Goal: Task Accomplishment & Management: Use online tool/utility

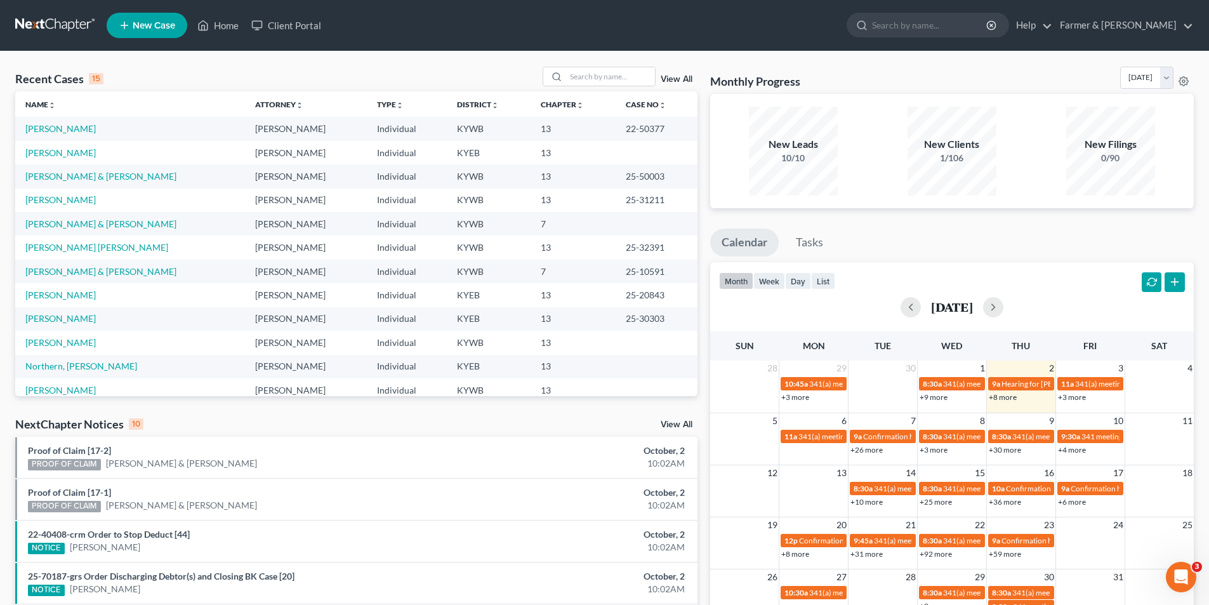
click at [59, 21] on link at bounding box center [55, 25] width 81 height 23
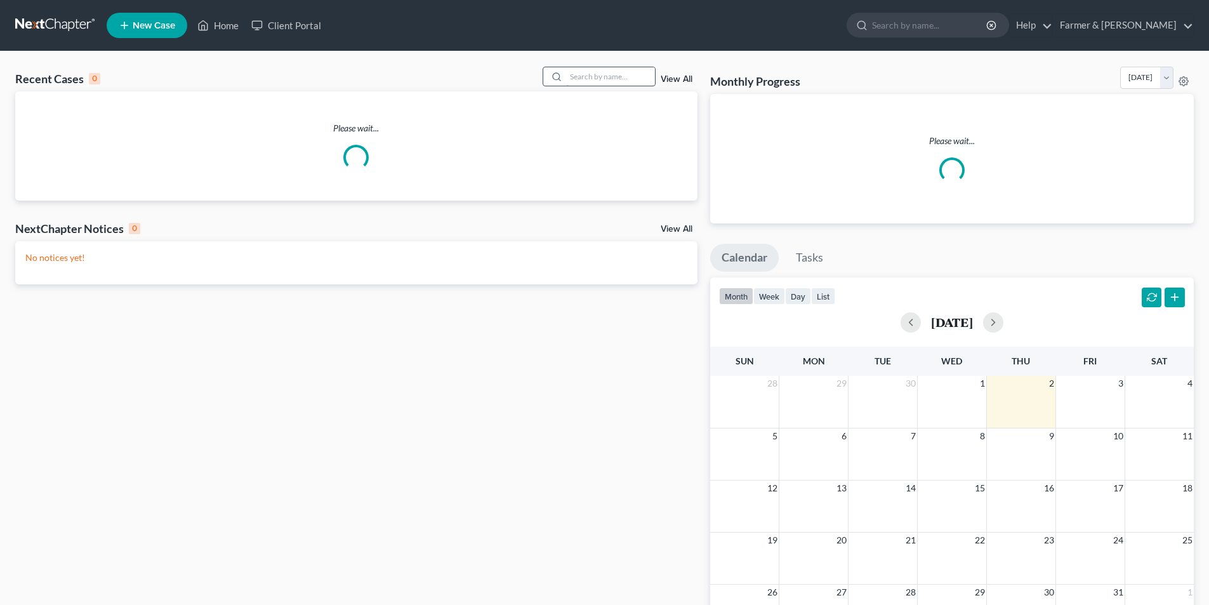
click at [614, 76] on input "search" at bounding box center [610, 76] width 89 height 18
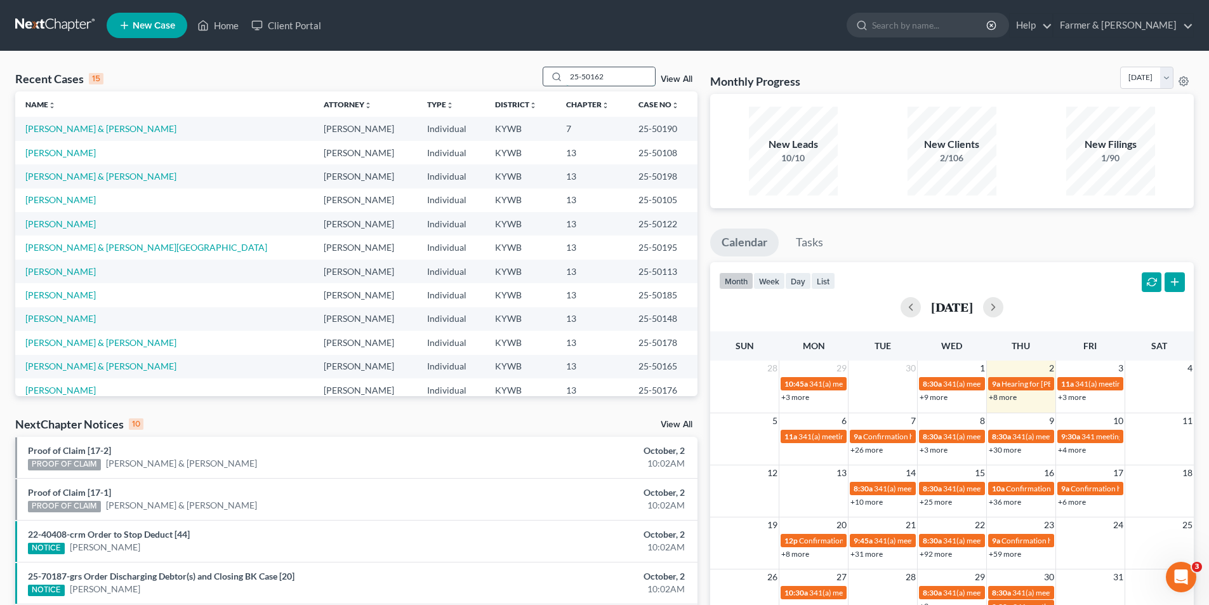
type input "25-50162"
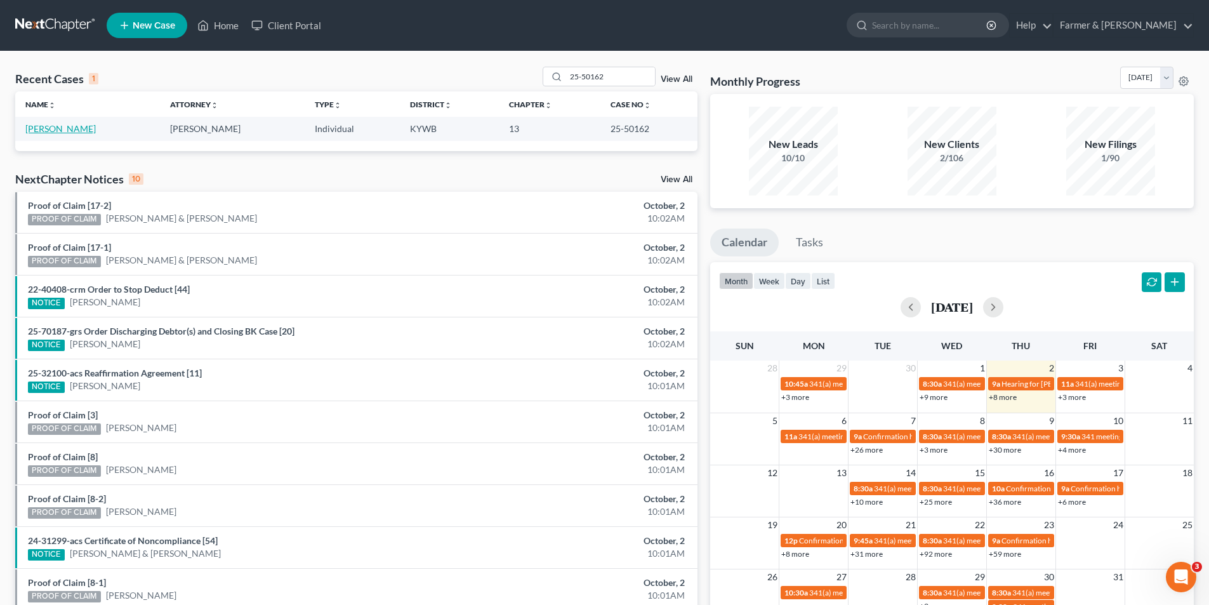
click at [67, 128] on link "[PERSON_NAME]" at bounding box center [60, 128] width 70 height 11
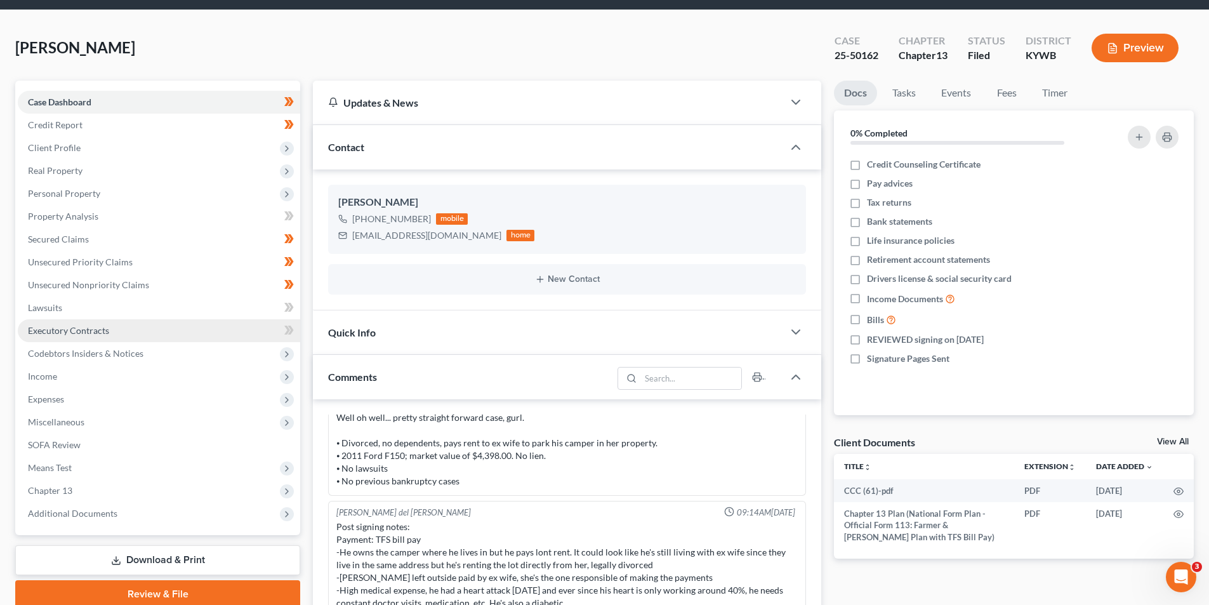
scroll to position [63, 0]
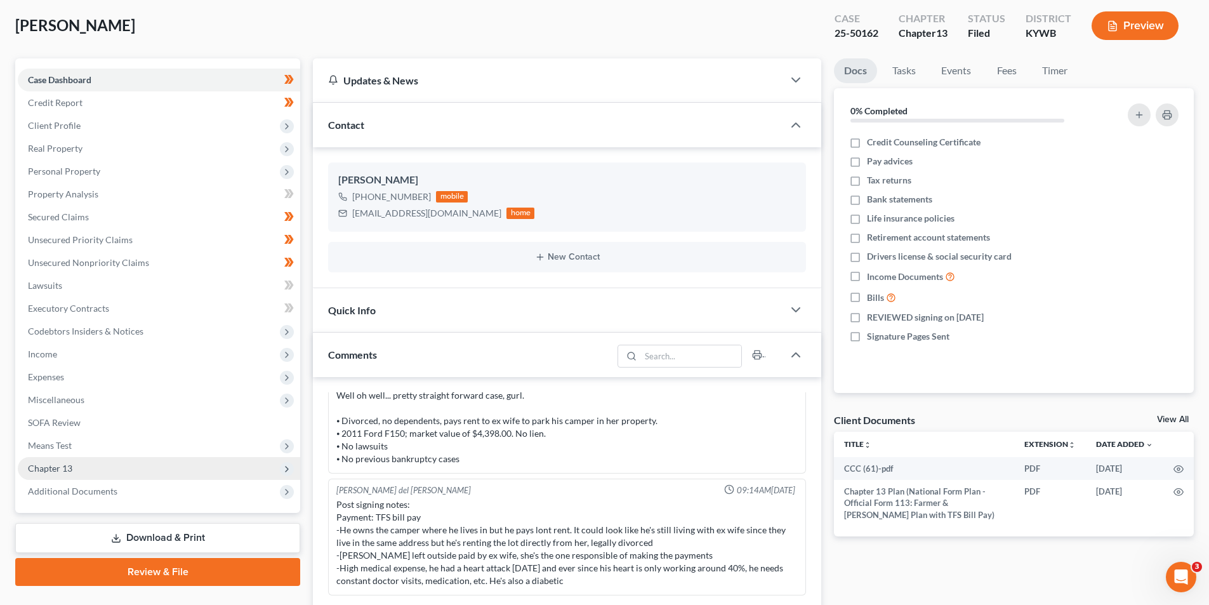
click at [81, 467] on span "Chapter 13" at bounding box center [159, 468] width 283 height 23
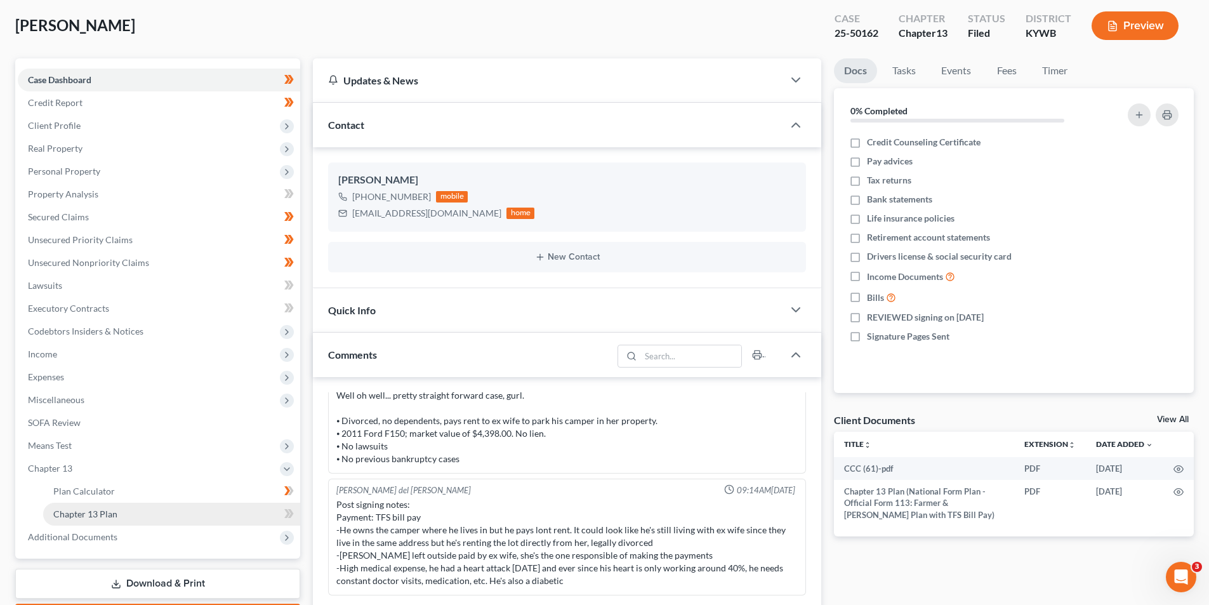
click at [121, 519] on link "Chapter 13 Plan" at bounding box center [171, 514] width 257 height 23
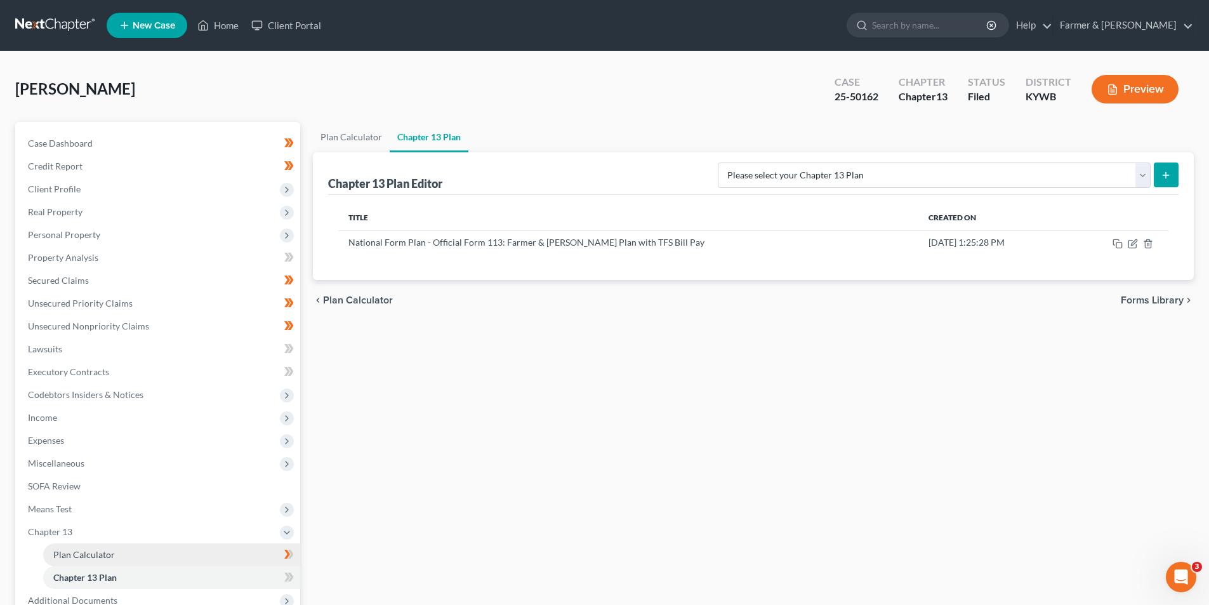
click at [92, 558] on span "Plan Calculator" at bounding box center [84, 554] width 62 height 11
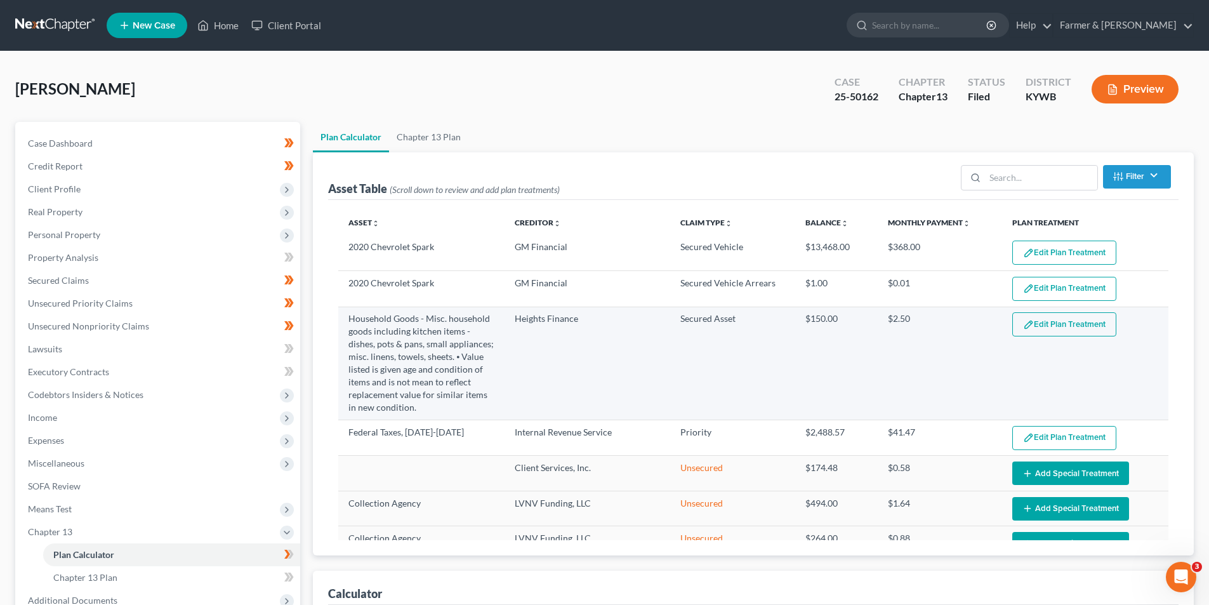
select select "59"
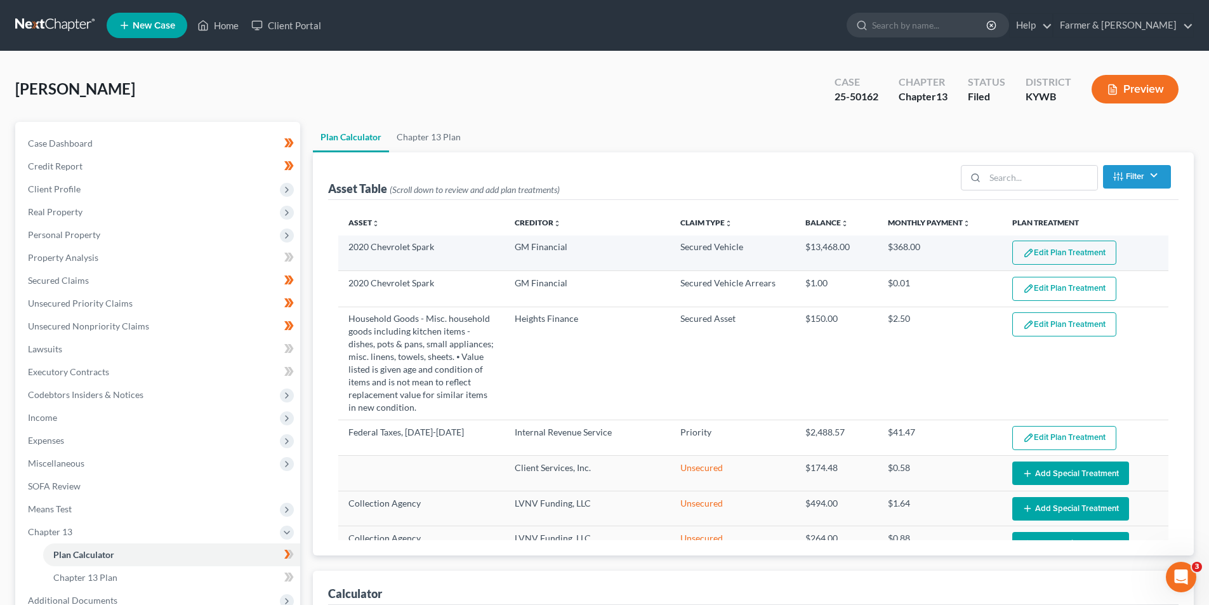
click at [1044, 253] on button "Edit Plan Treatment" at bounding box center [1065, 253] width 104 height 24
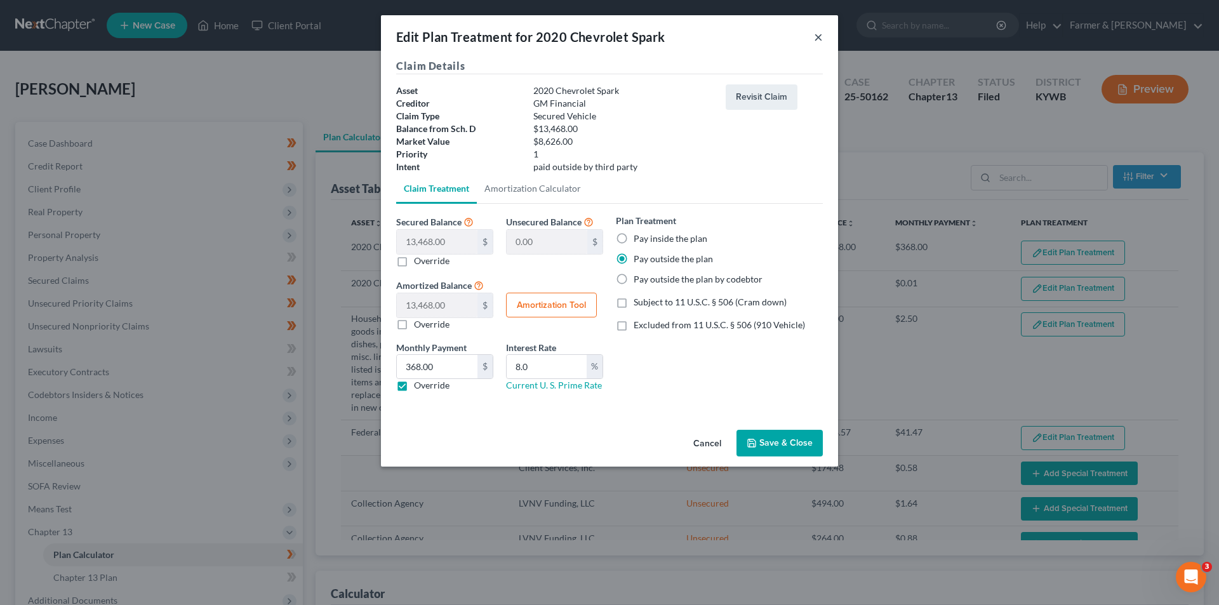
click at [818, 38] on button "×" at bounding box center [818, 36] width 9 height 15
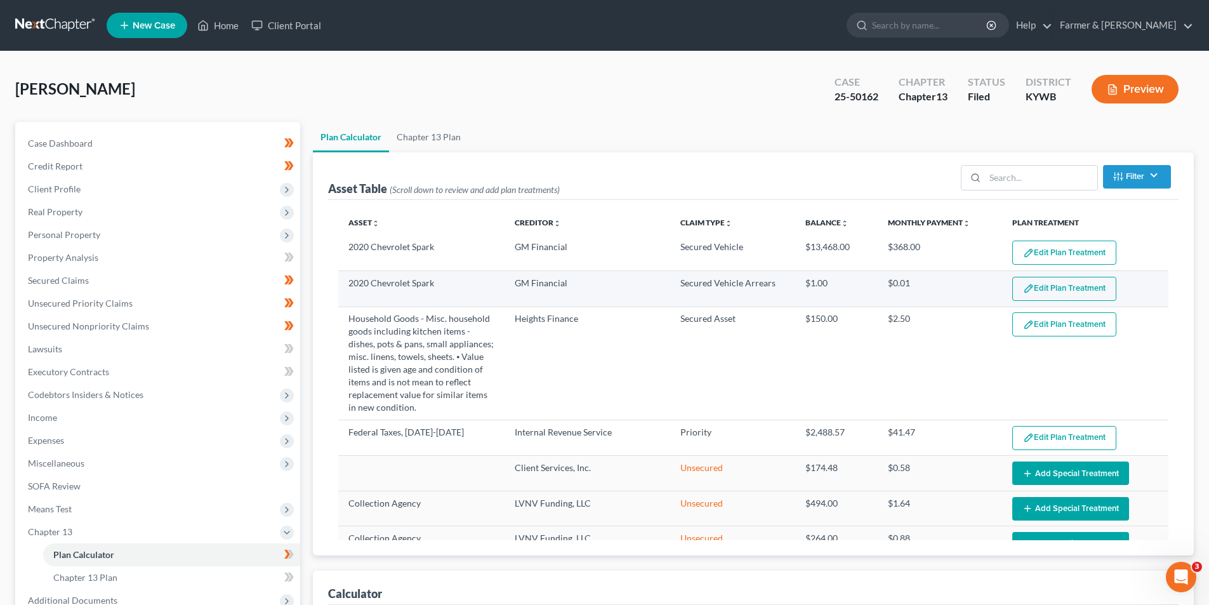
click at [1053, 272] on td "Edit Plan Treatment Add Plan Treatment" at bounding box center [1085, 289] width 166 height 36
click at [1060, 285] on button "Edit Plan Treatment" at bounding box center [1065, 289] width 104 height 24
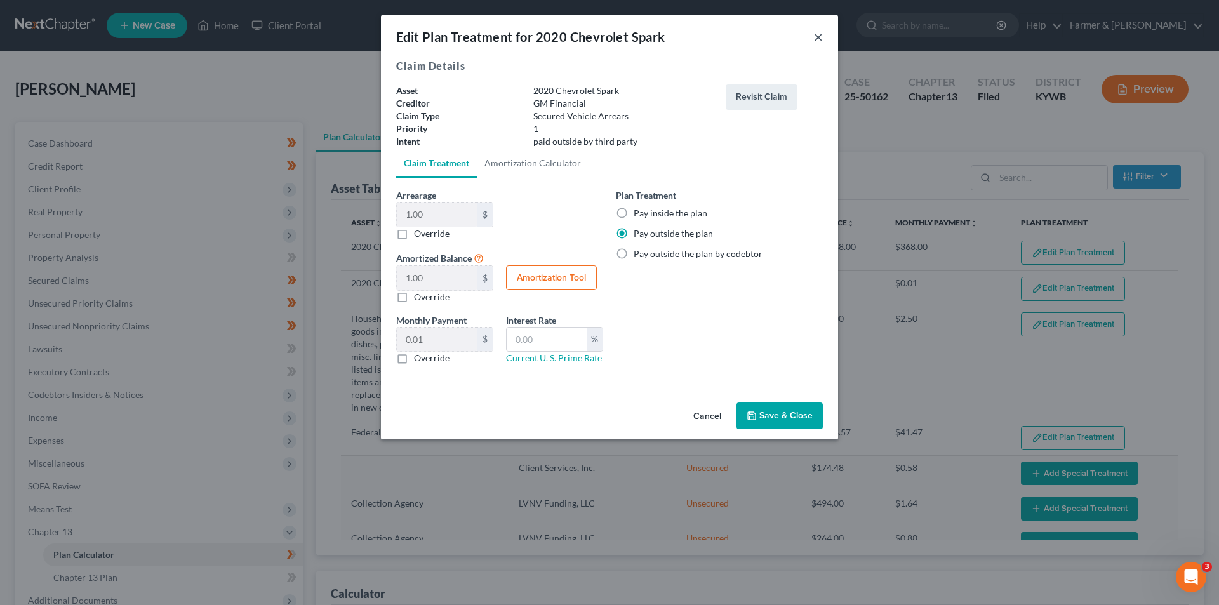
click at [820, 39] on button "×" at bounding box center [818, 36] width 9 height 15
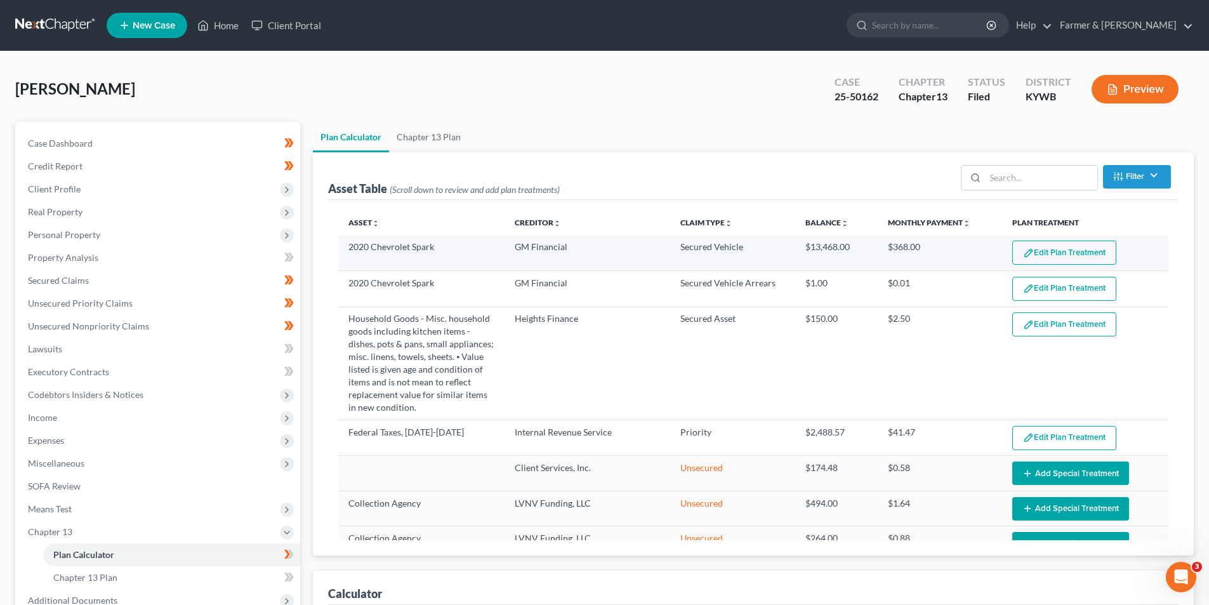
click at [1067, 256] on button "Edit Plan Treatment" at bounding box center [1065, 253] width 104 height 24
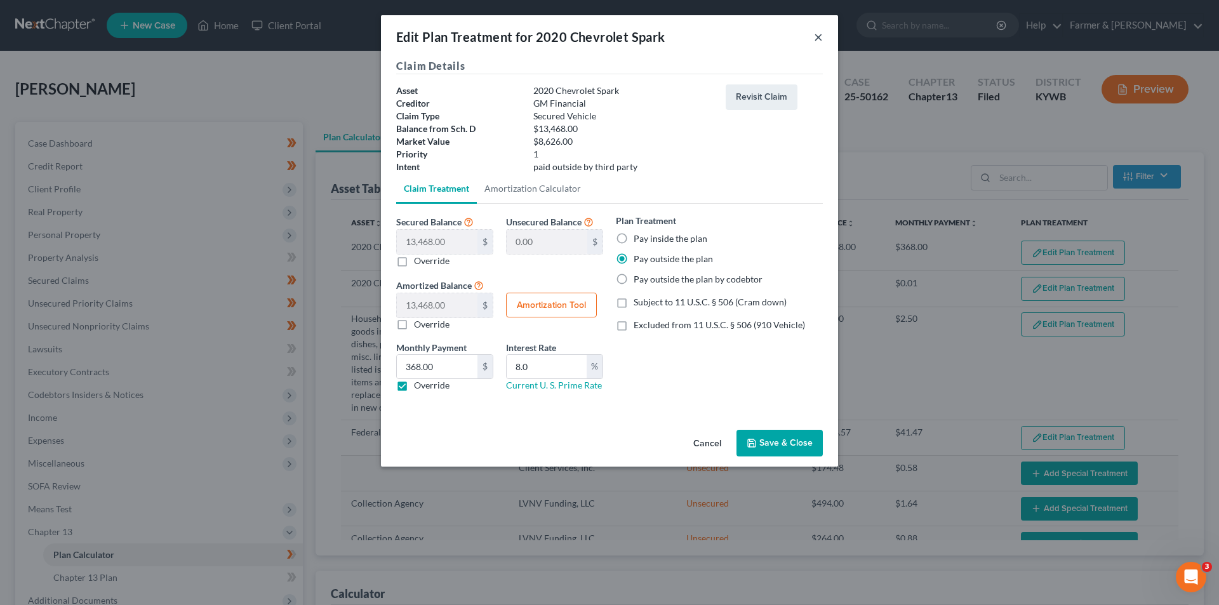
click at [816, 44] on button "×" at bounding box center [818, 36] width 9 height 15
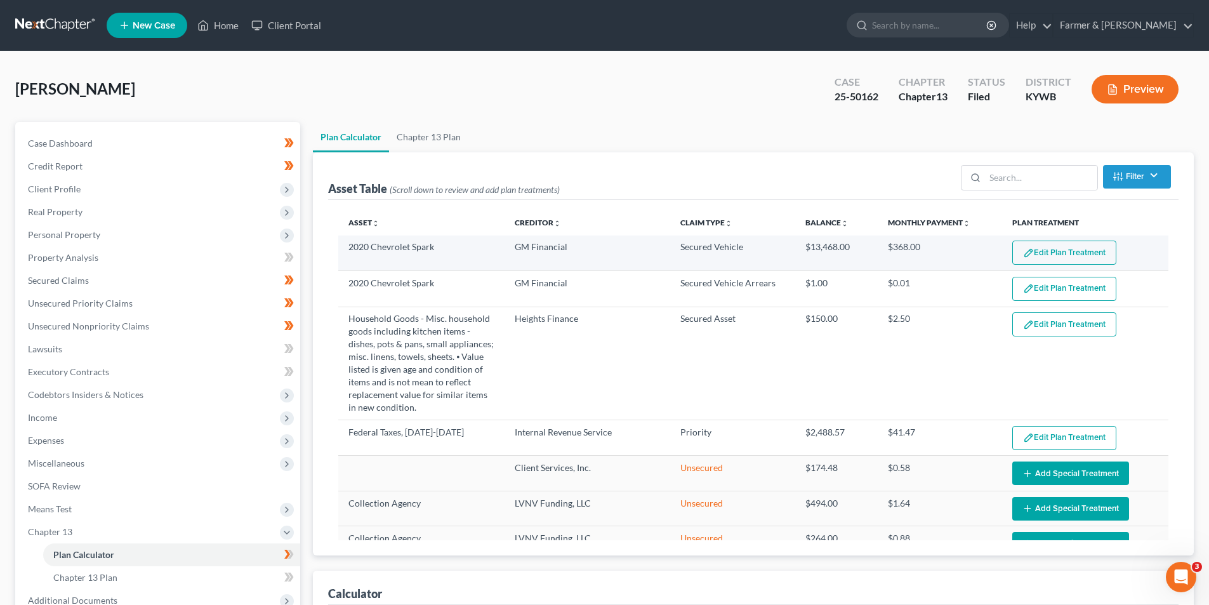
click at [1061, 260] on button "Edit Plan Treatment" at bounding box center [1065, 253] width 104 height 24
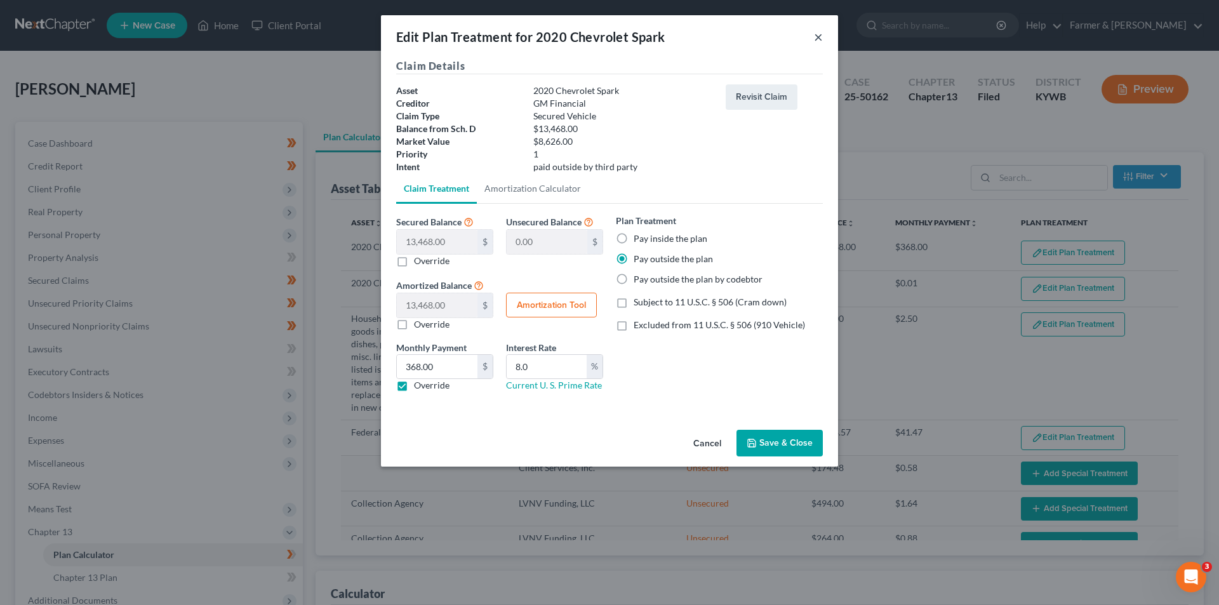
click at [820, 35] on button "×" at bounding box center [818, 36] width 9 height 15
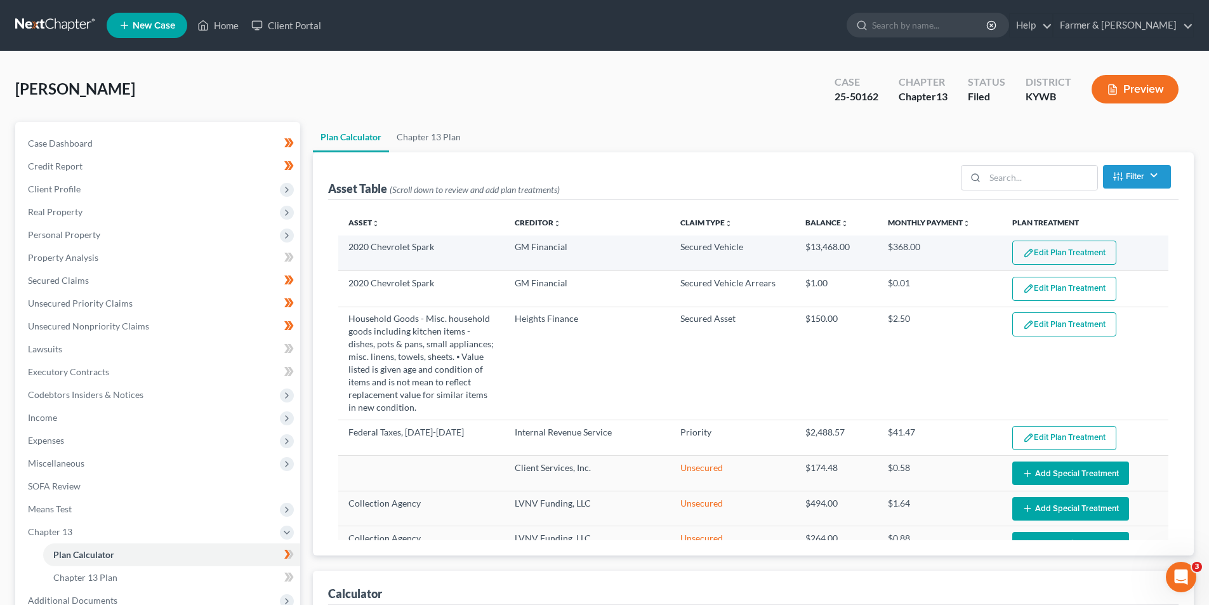
click at [1064, 256] on button "Edit Plan Treatment" at bounding box center [1065, 253] width 104 height 24
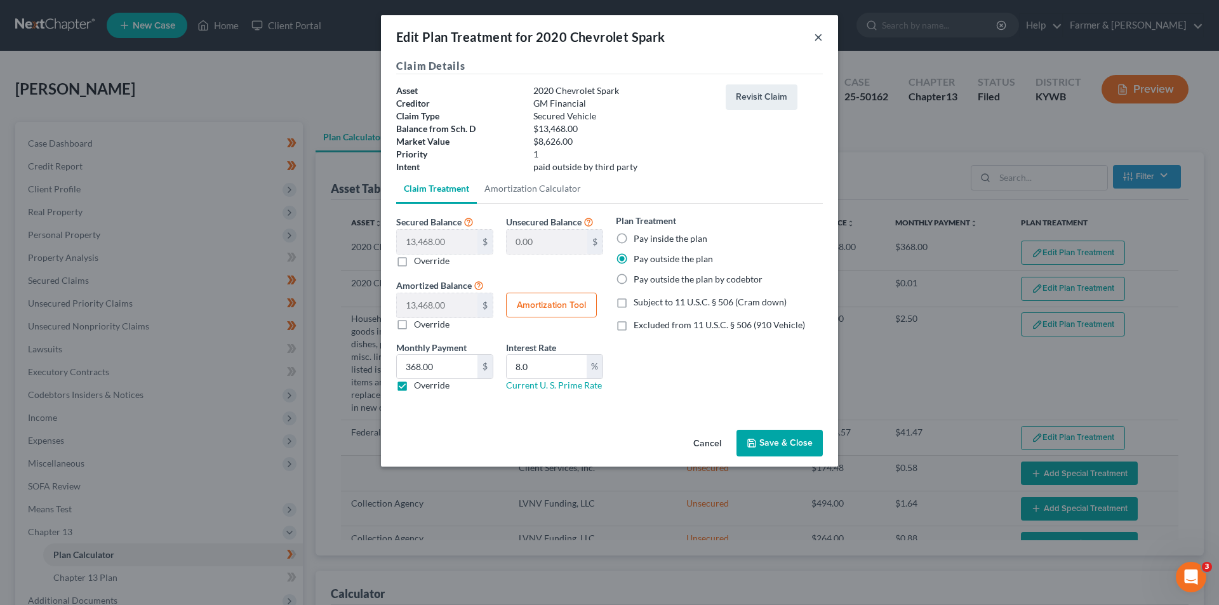
click at [817, 36] on button "×" at bounding box center [818, 36] width 9 height 15
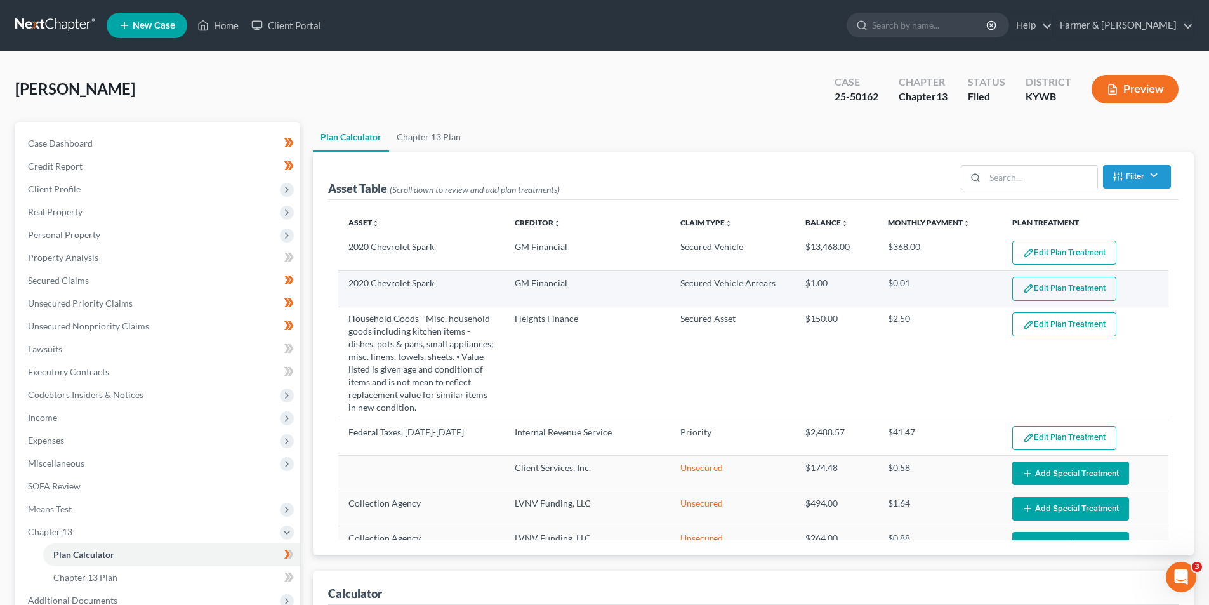
click at [1068, 293] on button "Edit Plan Treatment" at bounding box center [1065, 289] width 104 height 24
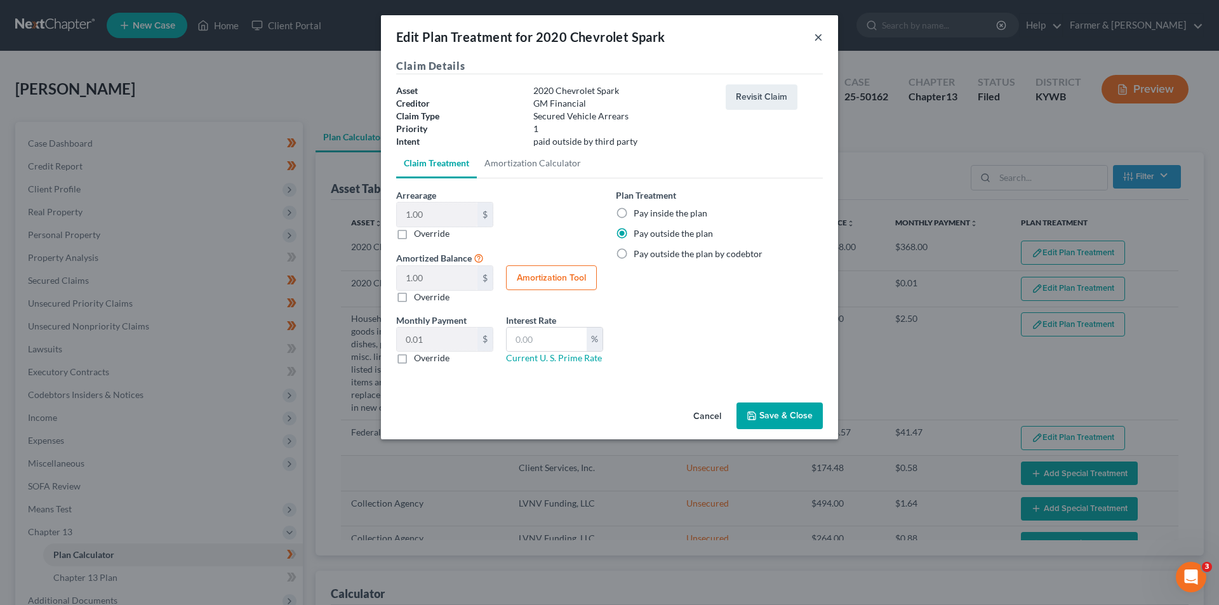
click at [817, 41] on button "×" at bounding box center [818, 36] width 9 height 15
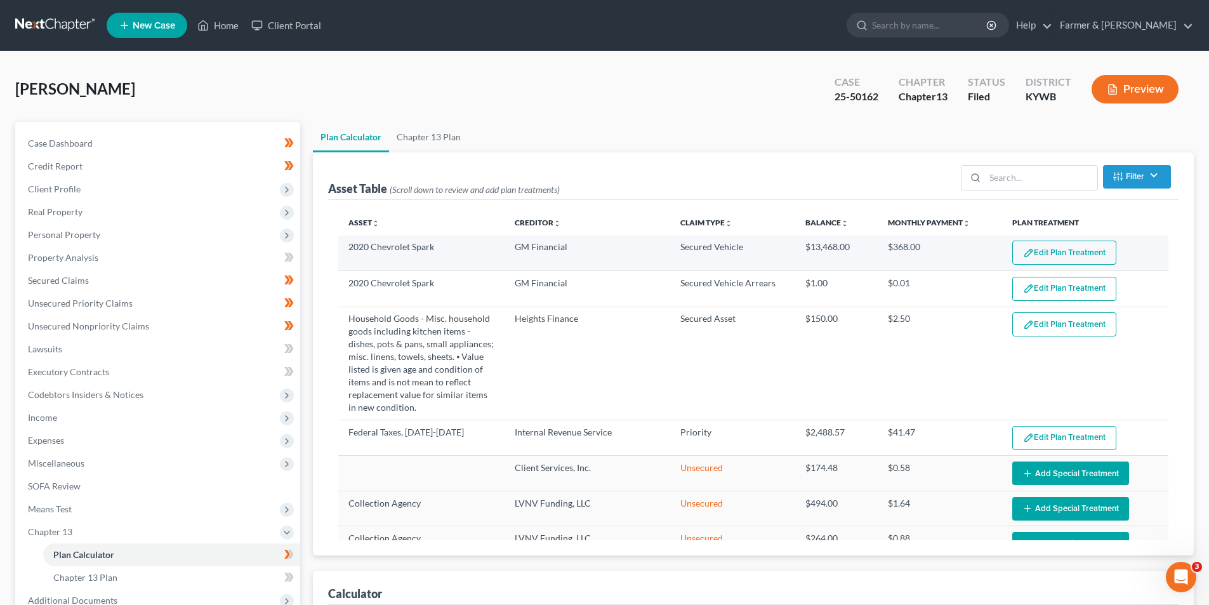
click at [1054, 253] on button "Edit Plan Treatment" at bounding box center [1065, 253] width 104 height 24
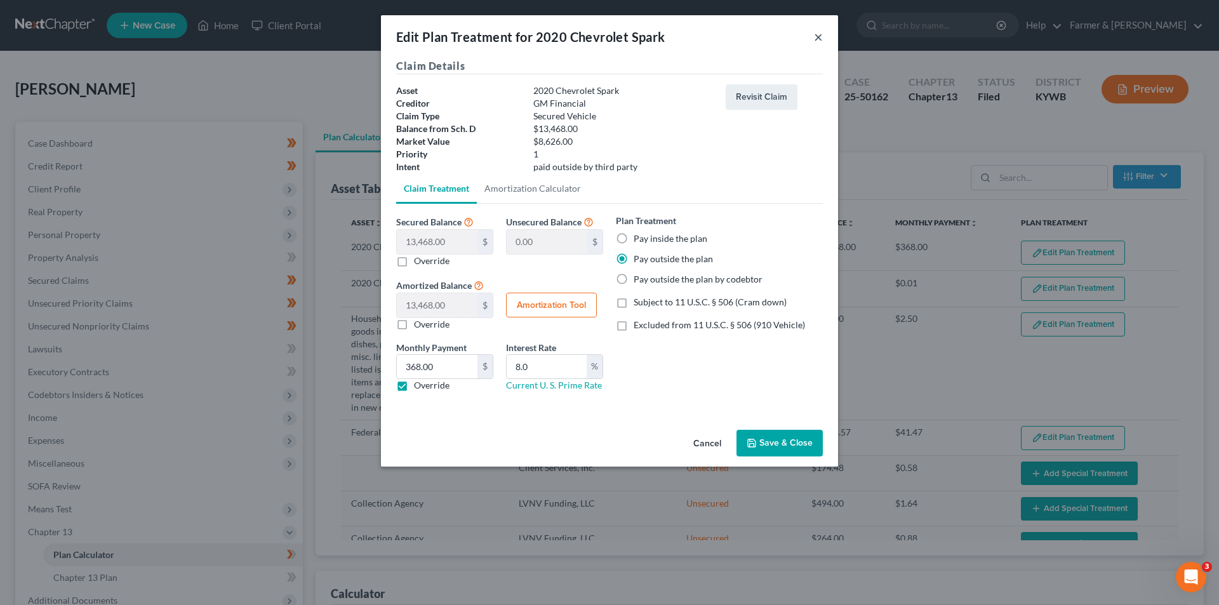
click at [818, 42] on button "×" at bounding box center [818, 36] width 9 height 15
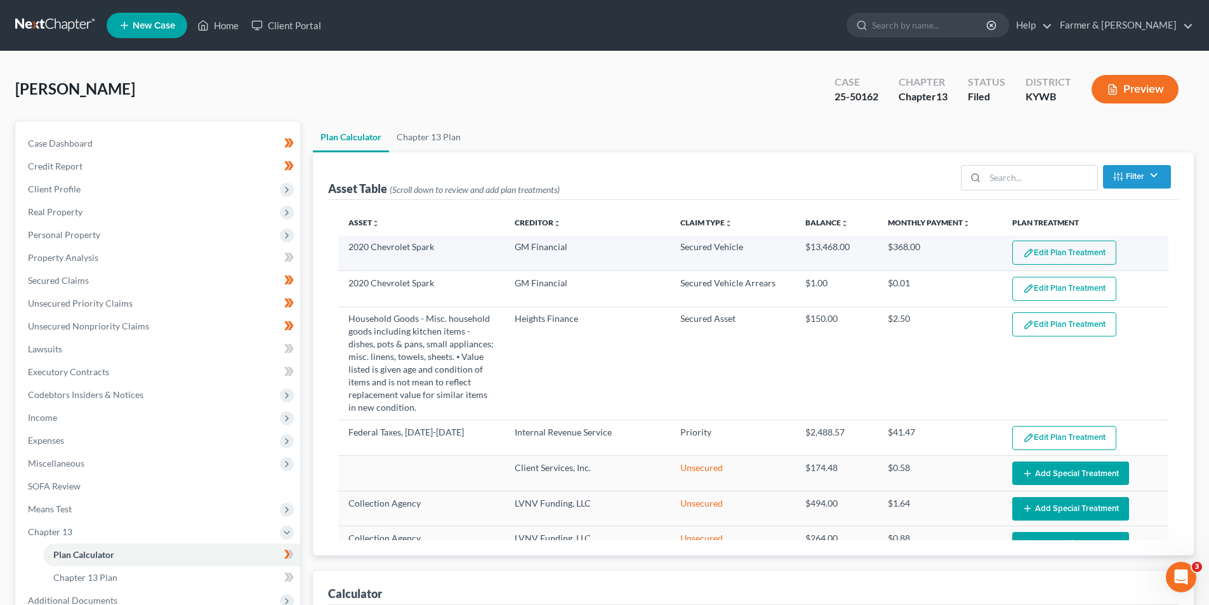
click at [1023, 246] on button "Edit Plan Treatment" at bounding box center [1065, 253] width 104 height 24
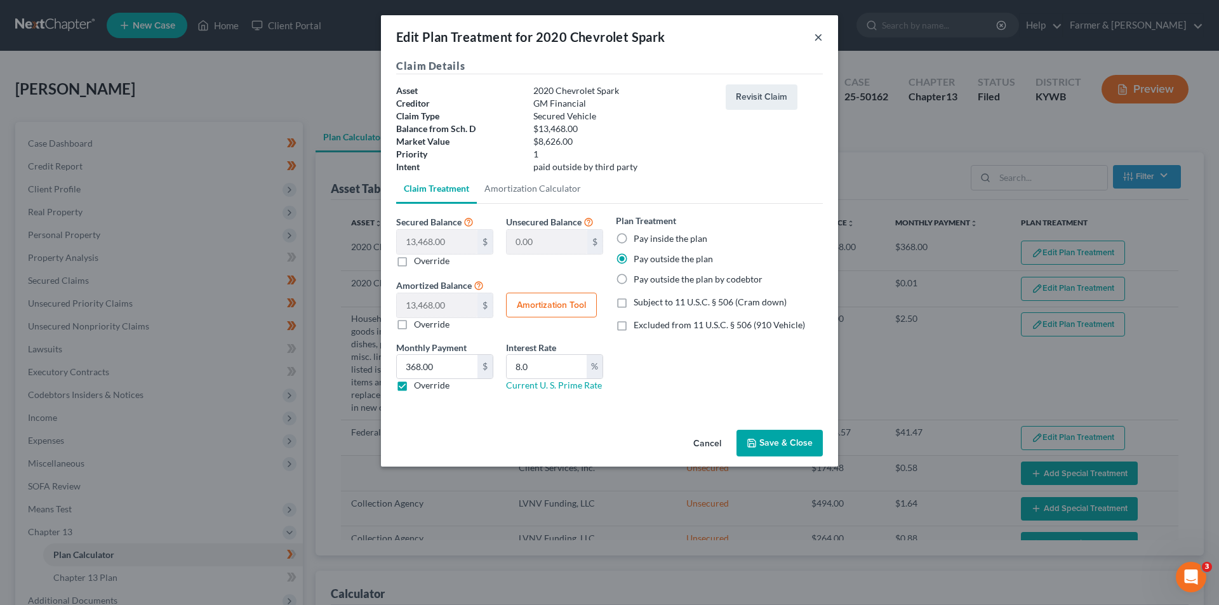
click at [814, 39] on button "×" at bounding box center [818, 36] width 9 height 15
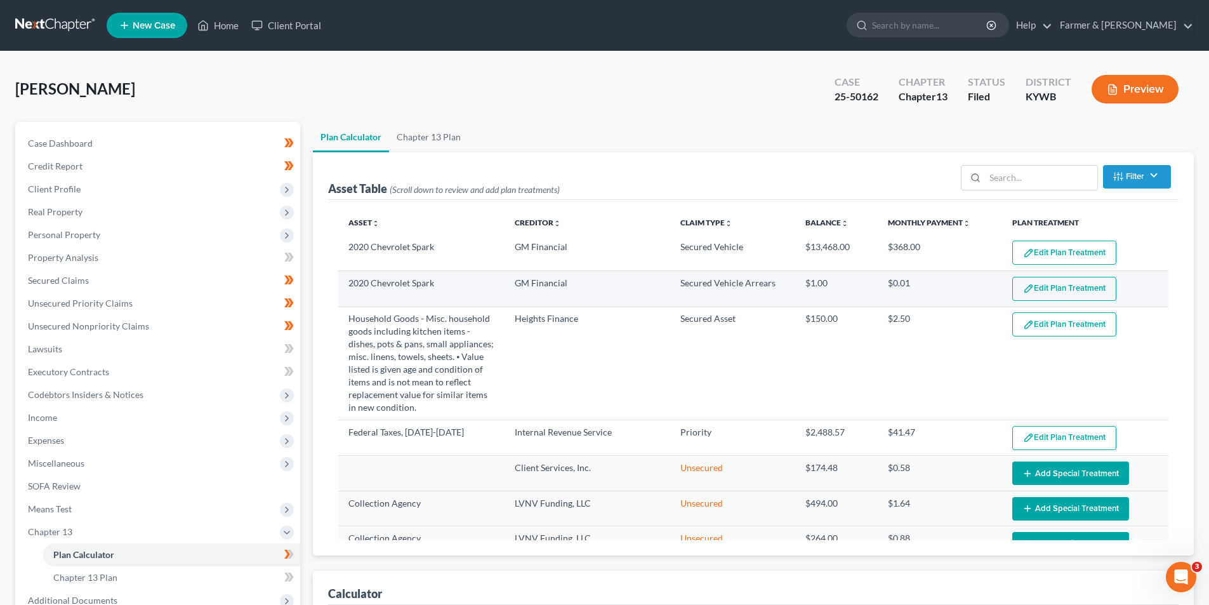
click at [1068, 295] on button "Edit Plan Treatment" at bounding box center [1065, 289] width 104 height 24
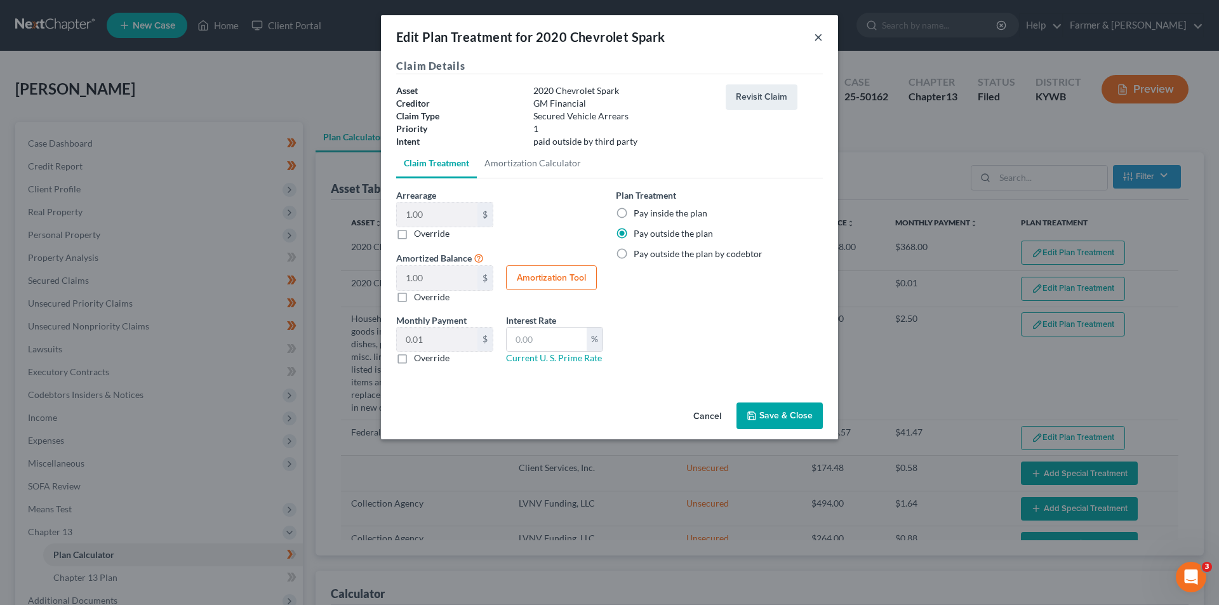
click at [818, 39] on button "×" at bounding box center [818, 36] width 9 height 15
